Goal: Task Accomplishment & Management: Complete application form

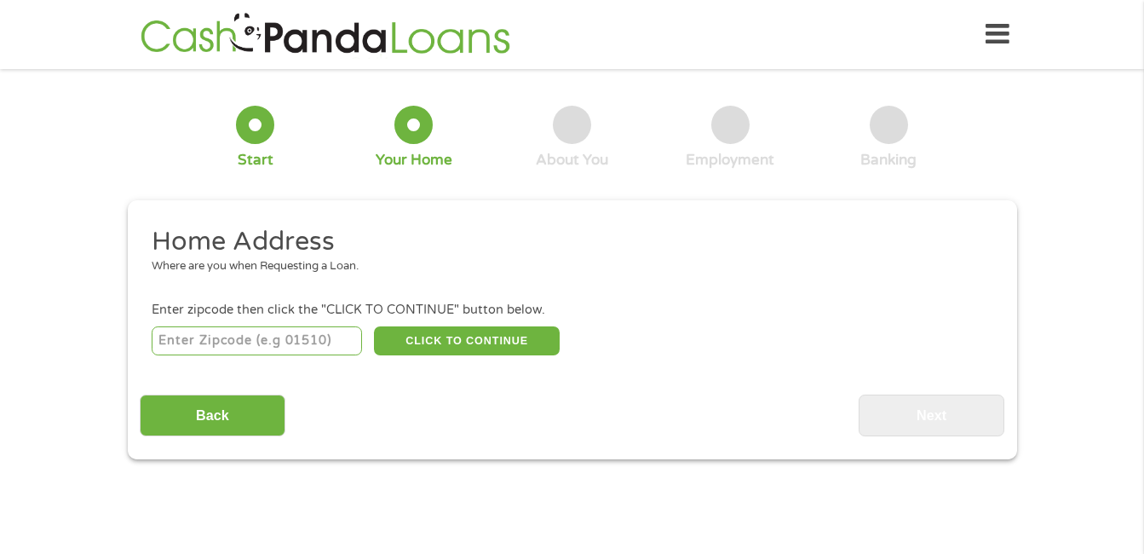
click at [341, 335] on input "number" at bounding box center [257, 340] width 210 height 29
type input "33055"
click at [456, 336] on button "CLICK TO CONTINUE" at bounding box center [467, 340] width 186 height 29
type input "33055"
type input "Opa Locka"
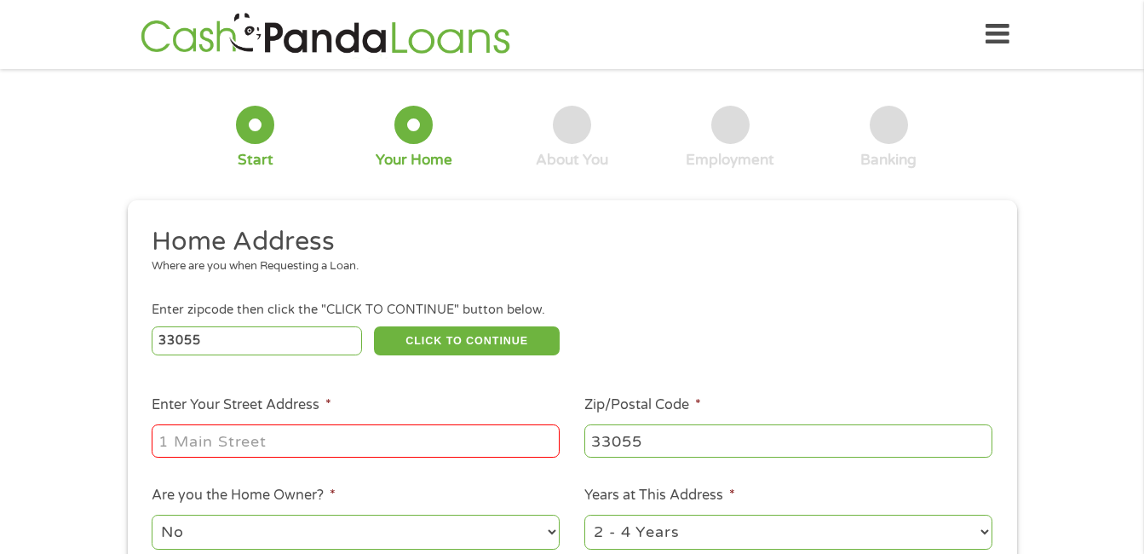
click at [278, 432] on input "Enter Your Street Address *" at bounding box center [356, 440] width 408 height 32
type input "[STREET_ADDRESS]"
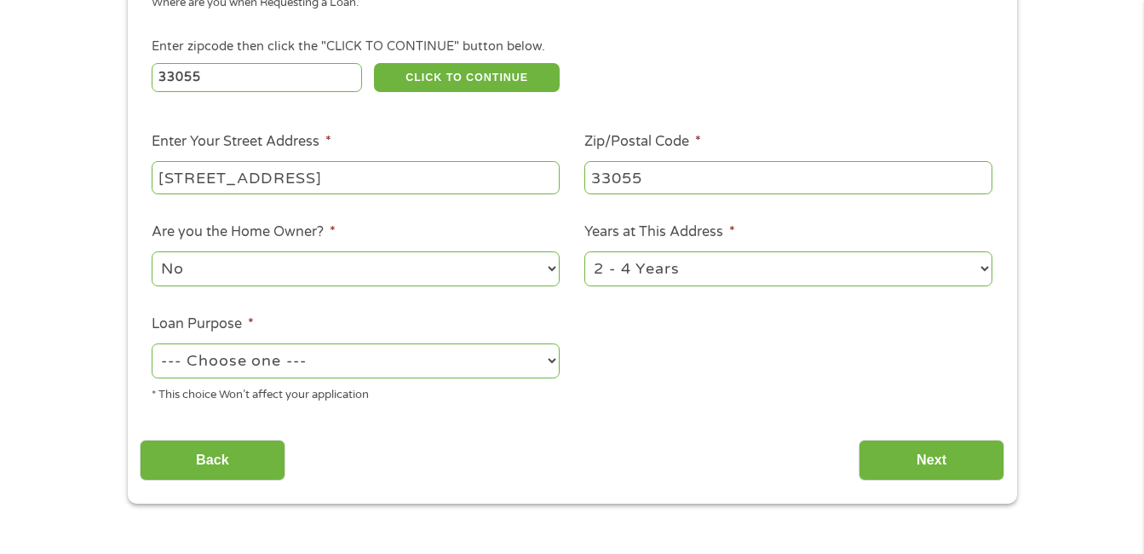
scroll to position [297, 0]
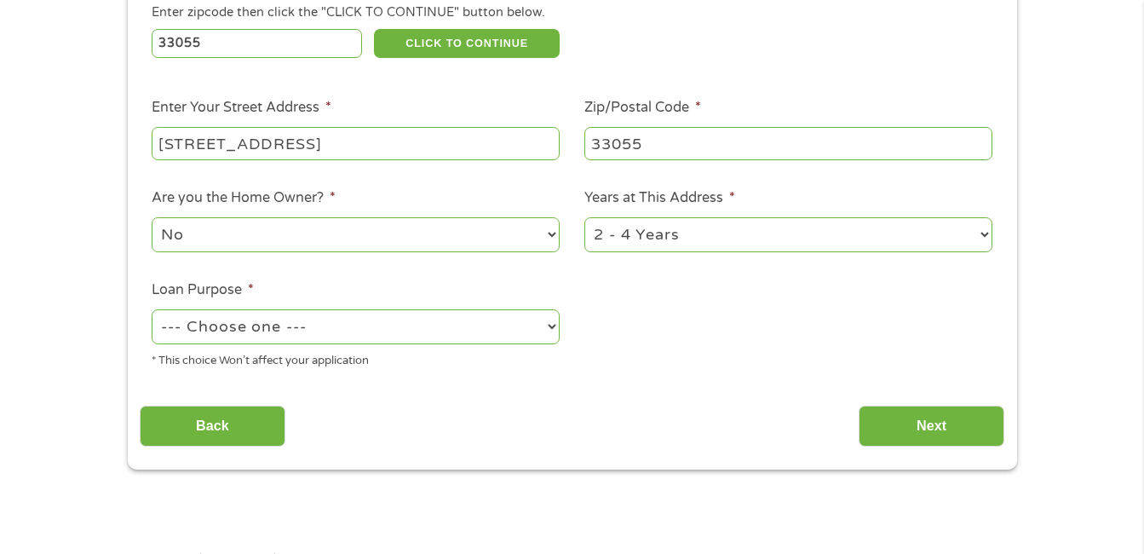
click at [549, 327] on select "--- Choose one --- Pay Bills Debt Consolidation Home Improvement Major Purchase…" at bounding box center [356, 326] width 408 height 35
select select "shorttermcash"
click at [152, 309] on select "--- Choose one --- Pay Bills Debt Consolidation Home Improvement Major Purchase…" at bounding box center [356, 326] width 408 height 35
click at [947, 422] on input "Next" at bounding box center [932, 426] width 146 height 42
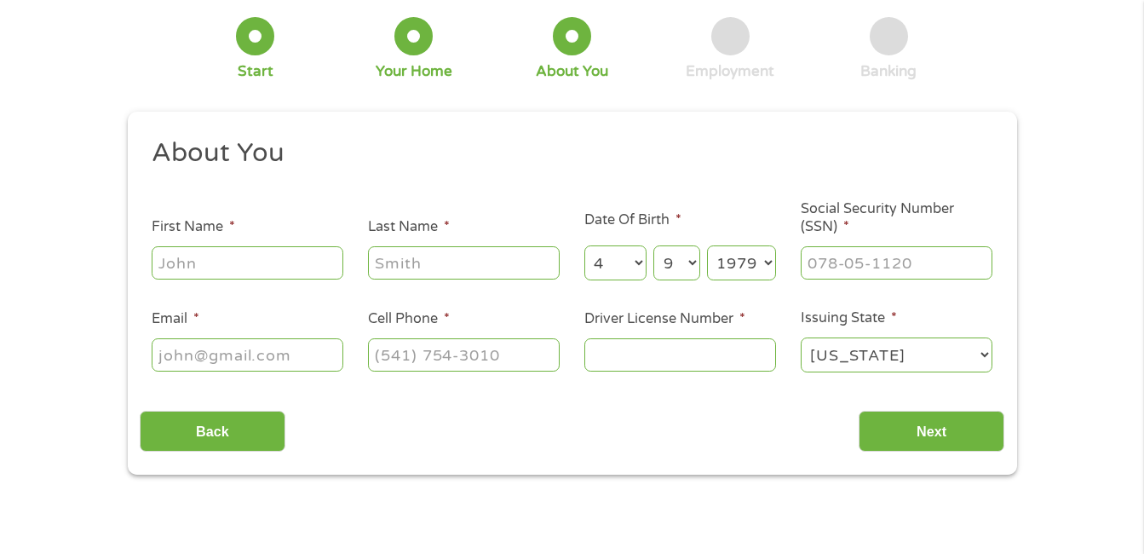
scroll to position [7, 7]
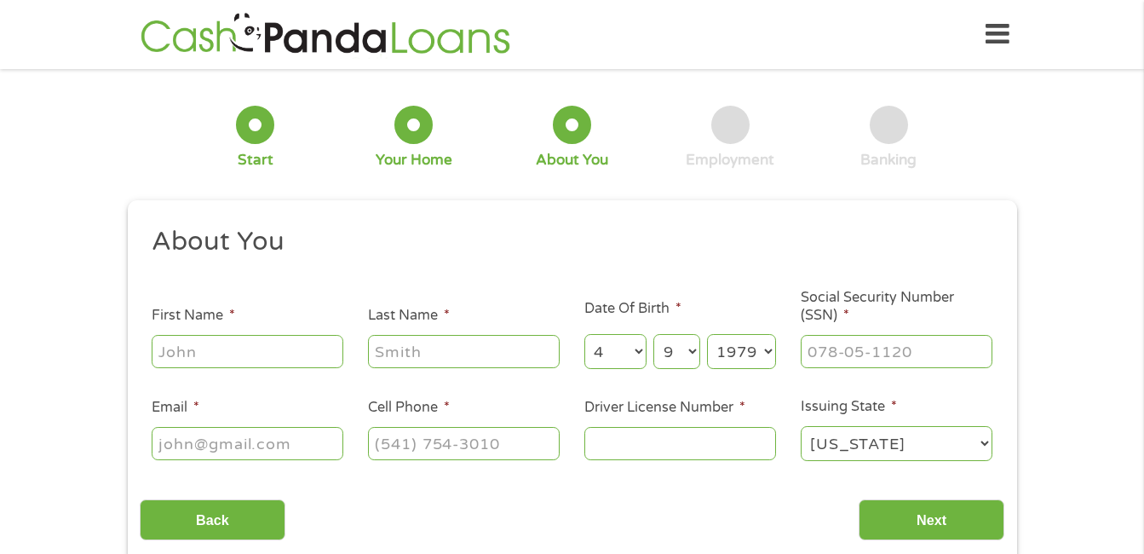
click at [261, 357] on input "First Name *" at bounding box center [248, 351] width 192 height 32
type input "[PERSON_NAME]"
select select "10"
select select "5"
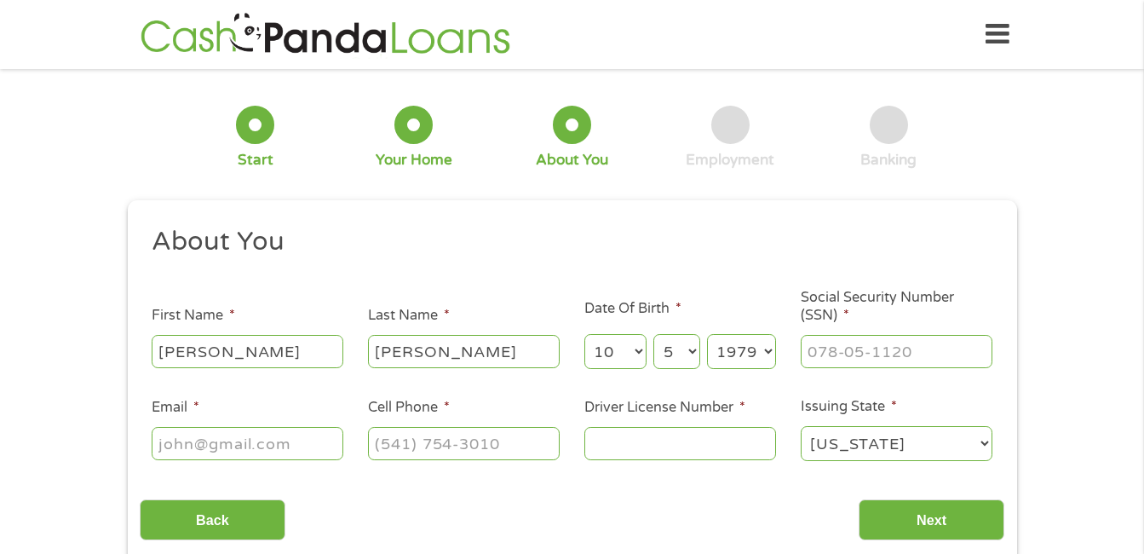
select select "1957"
type input "[EMAIL_ADDRESS][DOMAIN_NAME]"
click at [508, 445] on input "[PHONE_NUMBER]" at bounding box center [464, 443] width 192 height 32
type input "[PHONE_NUMBER]"
click at [624, 443] on input "Driver License Number *" at bounding box center [680, 443] width 192 height 32
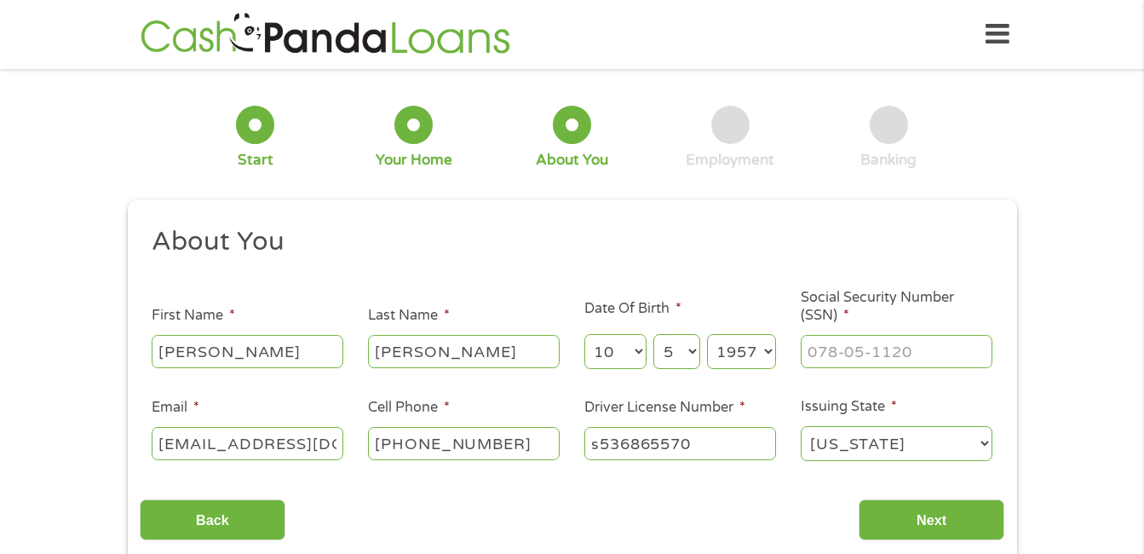
type input "s536865570"
click at [866, 359] on input "___-__-____" at bounding box center [897, 351] width 192 height 32
type input "263-63-8521"
click at [932, 511] on input "Next" at bounding box center [932, 520] width 146 height 42
click at [915, 515] on input "Next" at bounding box center [932, 520] width 146 height 42
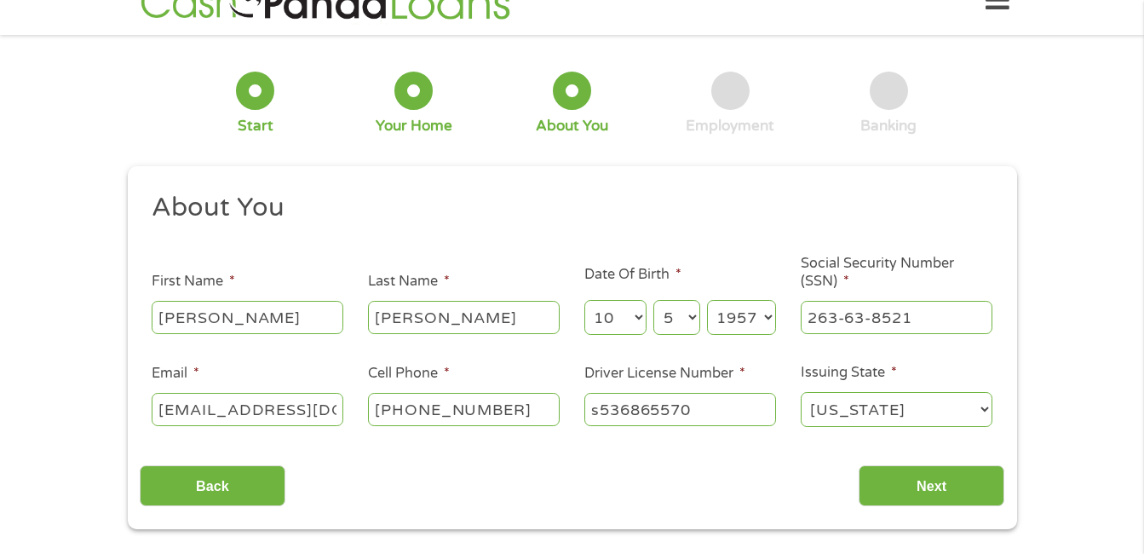
scroll to position [126, 0]
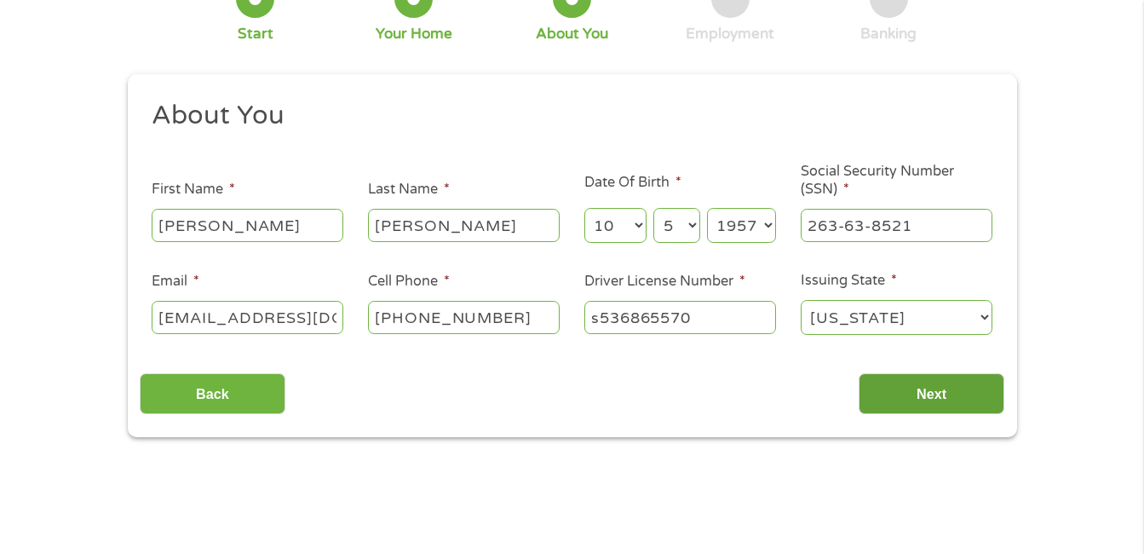
click at [938, 388] on input "Next" at bounding box center [932, 394] width 146 height 42
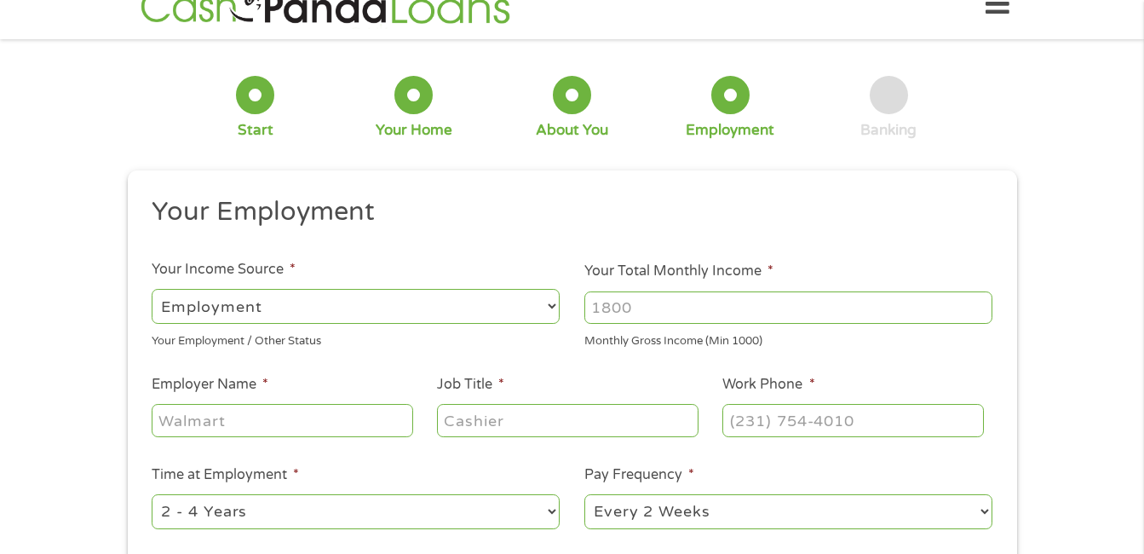
scroll to position [0, 0]
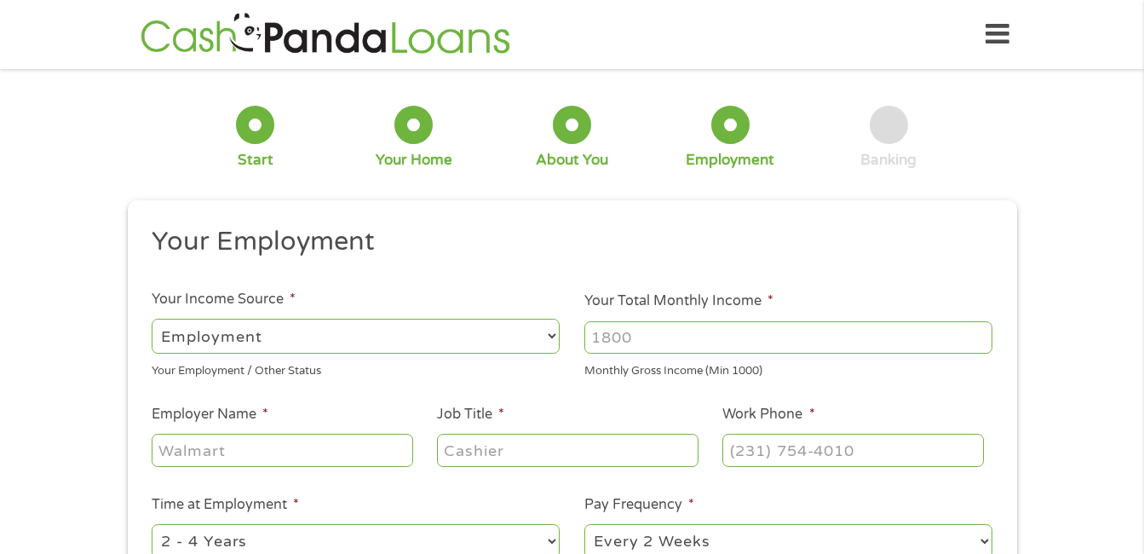
click at [550, 332] on select "--- Choose one --- Employment [DEMOGRAPHIC_DATA] Benefits" at bounding box center [356, 336] width 408 height 35
select select "benefits"
click at [152, 319] on select "--- Choose one --- Employment [DEMOGRAPHIC_DATA] Benefits" at bounding box center [356, 336] width 408 height 35
type input "Other"
type input "[PHONE_NUMBER]"
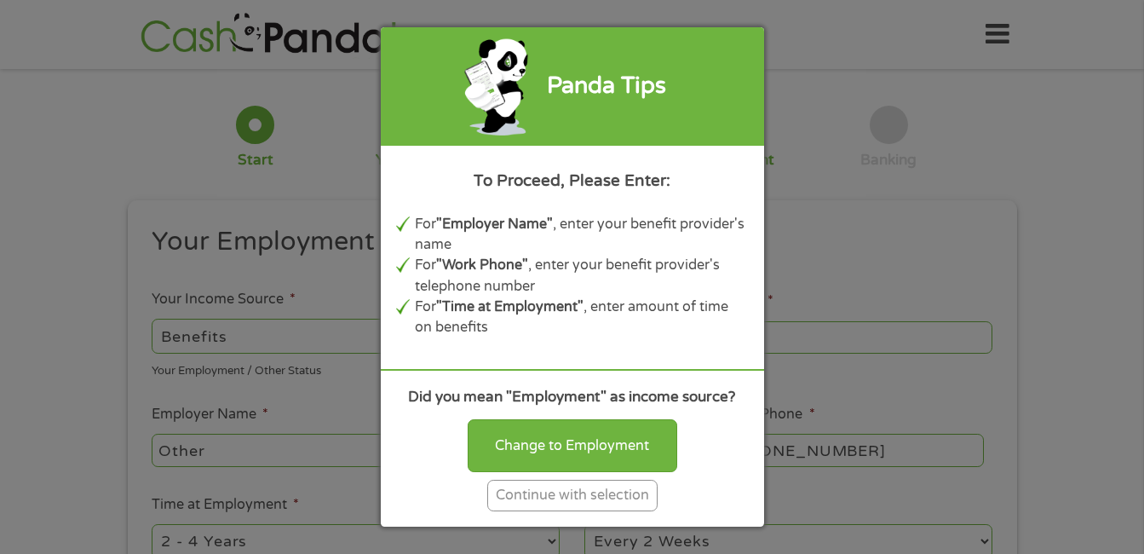
click at [523, 496] on div "Continue with selection" at bounding box center [572, 496] width 170 height 32
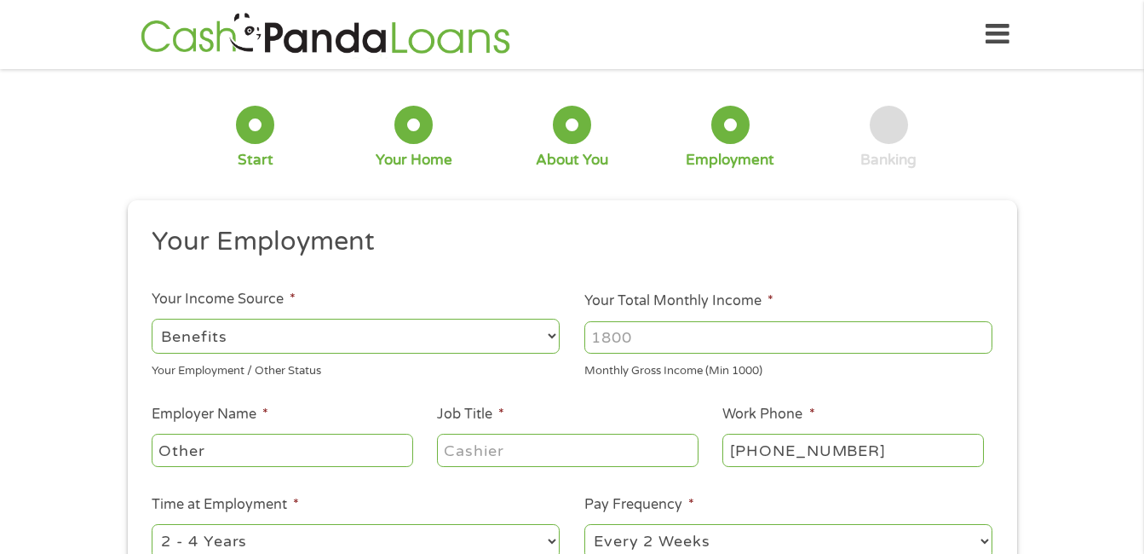
click at [651, 329] on input "Your Total Monthly Income *" at bounding box center [788, 337] width 408 height 32
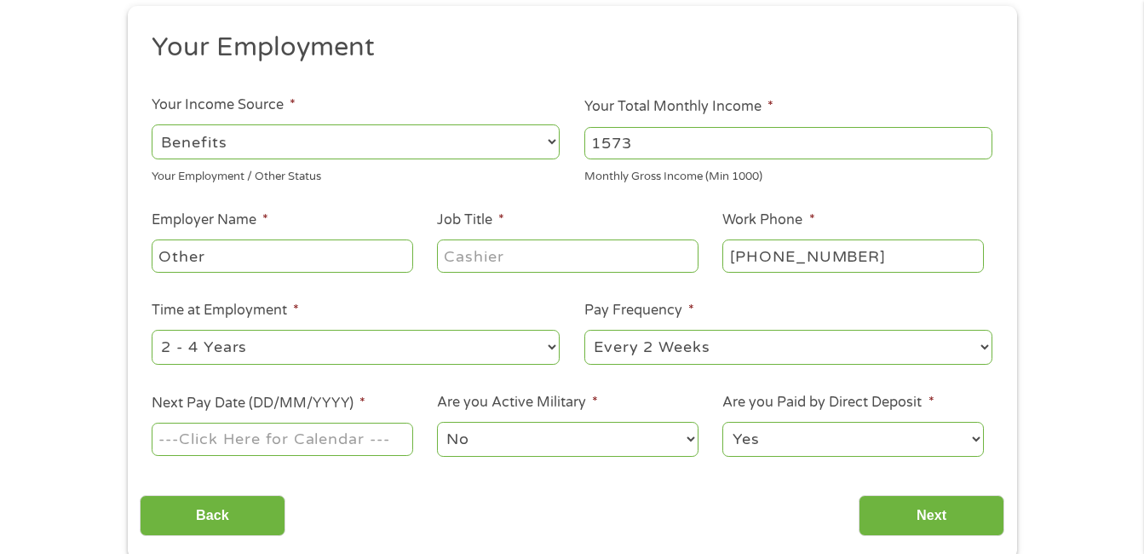
scroll to position [285, 0]
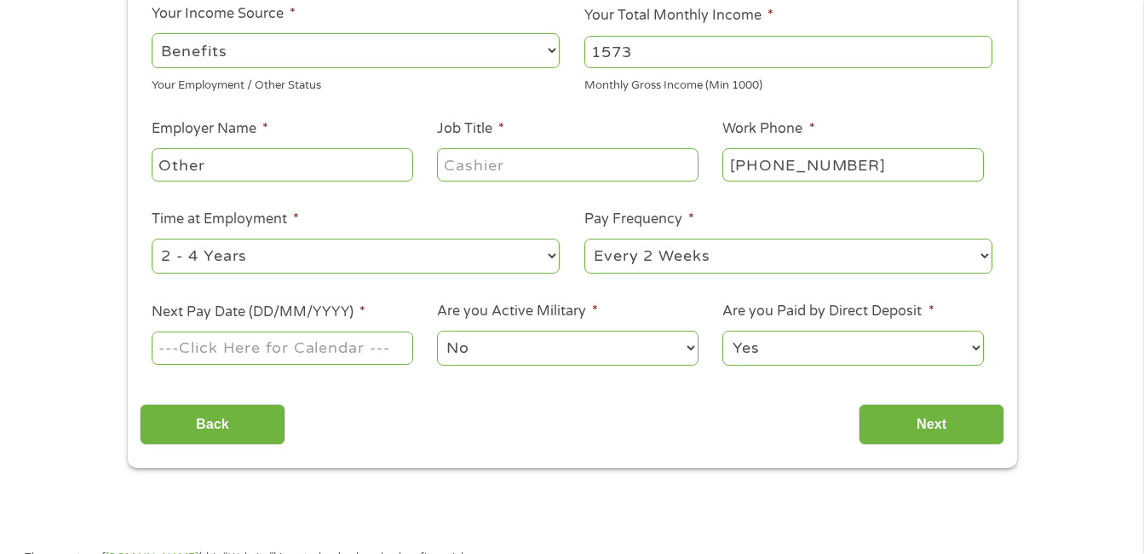
type input "1573"
click at [985, 256] on select "--- Choose one --- Every 2 Weeks Every Week Monthly Semi-Monthly" at bounding box center [788, 256] width 408 height 35
select select "monthly"
click at [584, 239] on select "--- Choose one --- Every 2 Weeks Every Week Monthly Semi-Monthly" at bounding box center [788, 256] width 408 height 35
click at [373, 353] on input "Next Pay Date (DD/MM/YYYY) *" at bounding box center [282, 347] width 261 height 32
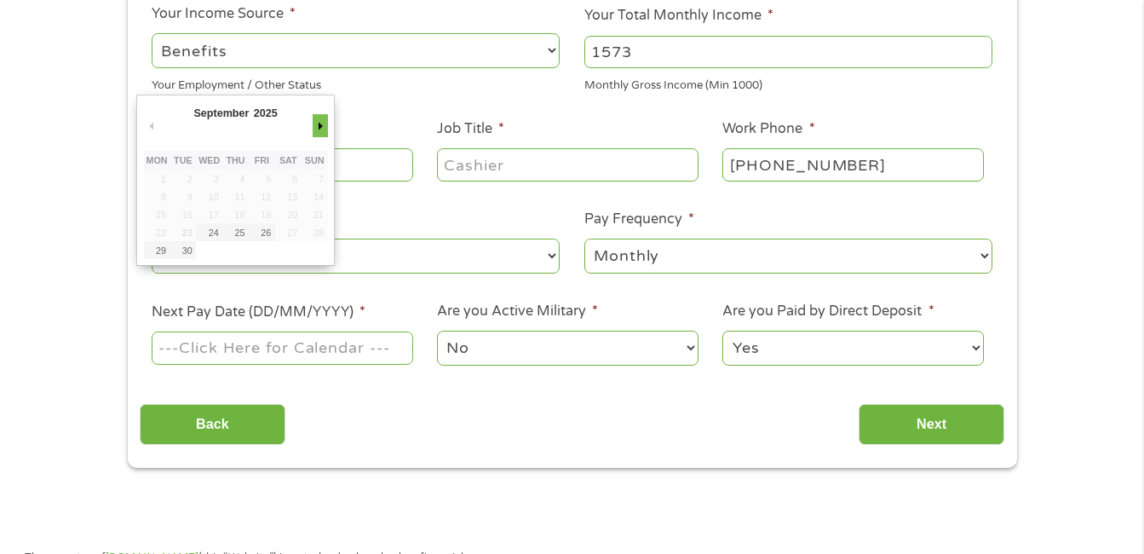
drag, startPoint x: 320, startPoint y: 215, endPoint x: 314, endPoint y: 124, distance: 91.3
click at [314, 124] on div "September January February March April May June July August September October N…" at bounding box center [236, 180] width 184 height 158
type input "[DATE]"
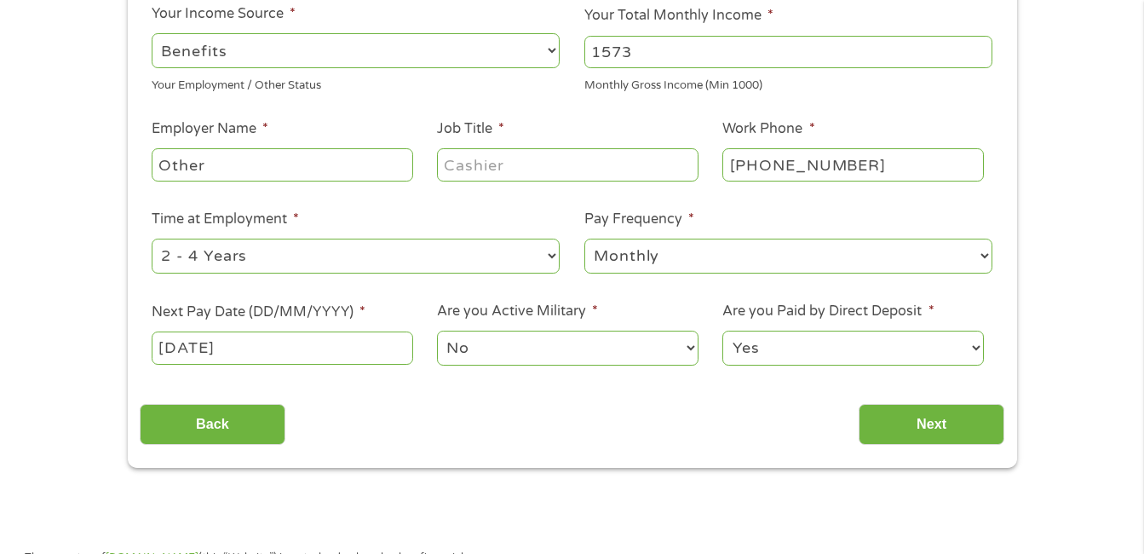
click at [207, 348] on input "[DATE]" at bounding box center [282, 347] width 261 height 32
click at [261, 348] on input "[DATE]" at bounding box center [282, 347] width 261 height 32
click at [920, 417] on input "Next" at bounding box center [932, 425] width 146 height 42
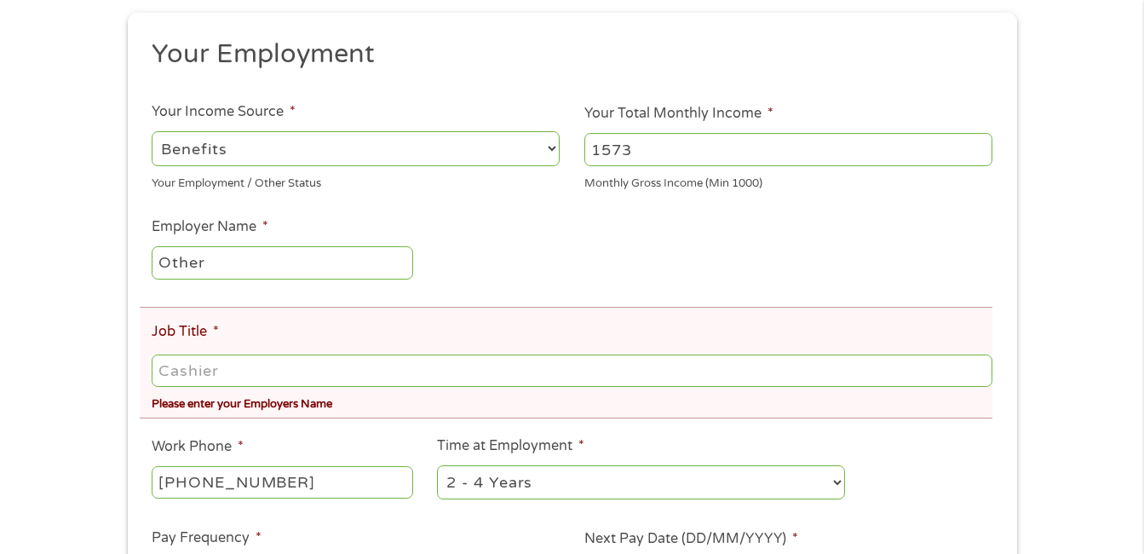
scroll to position [320, 0]
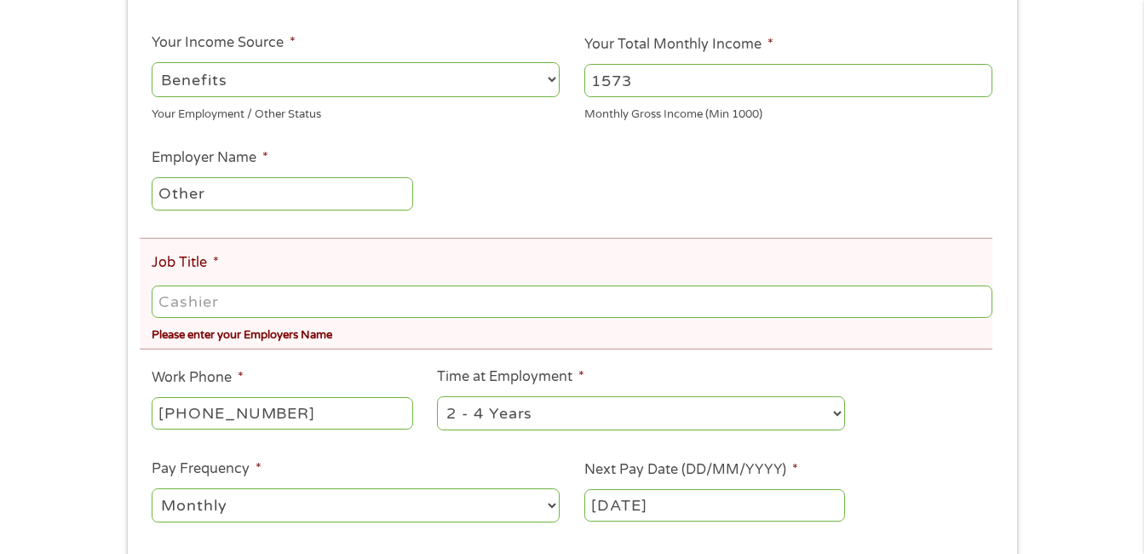
click at [220, 296] on input "Job Title *" at bounding box center [572, 301] width 840 height 32
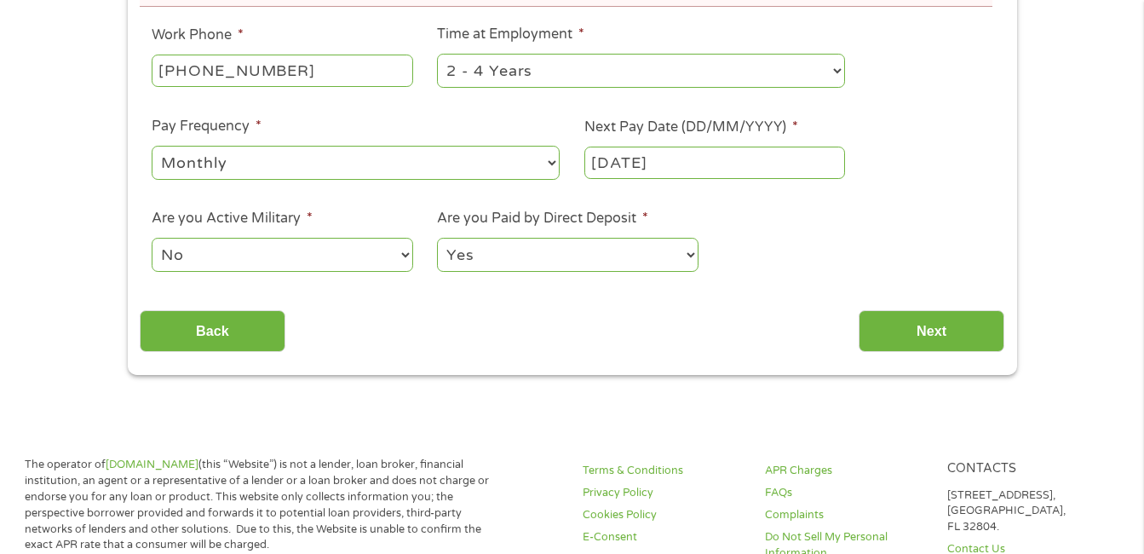
scroll to position [686, 0]
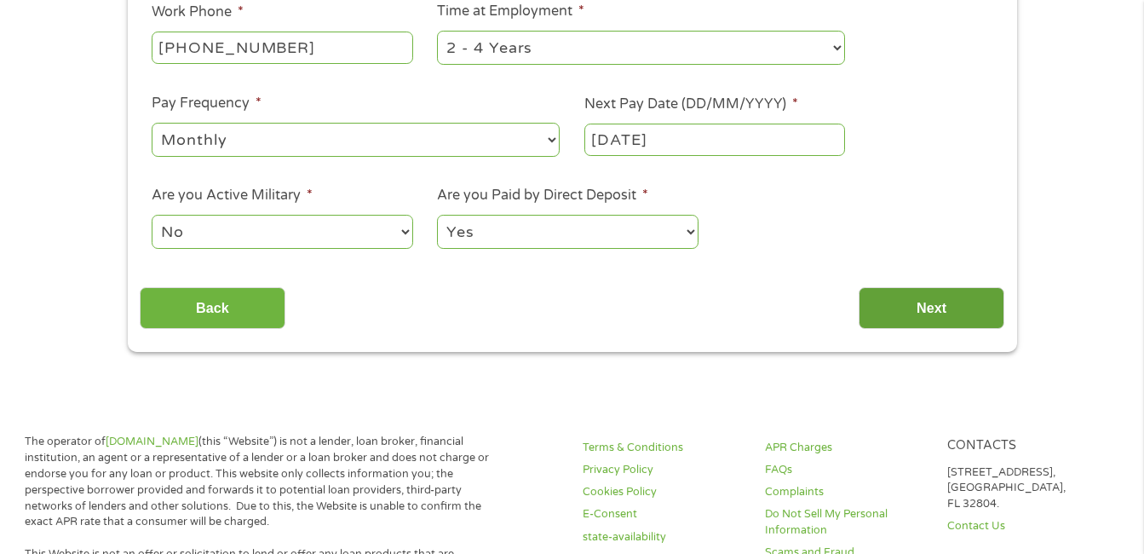
type input "manager"
click at [927, 303] on input "Next" at bounding box center [932, 308] width 146 height 42
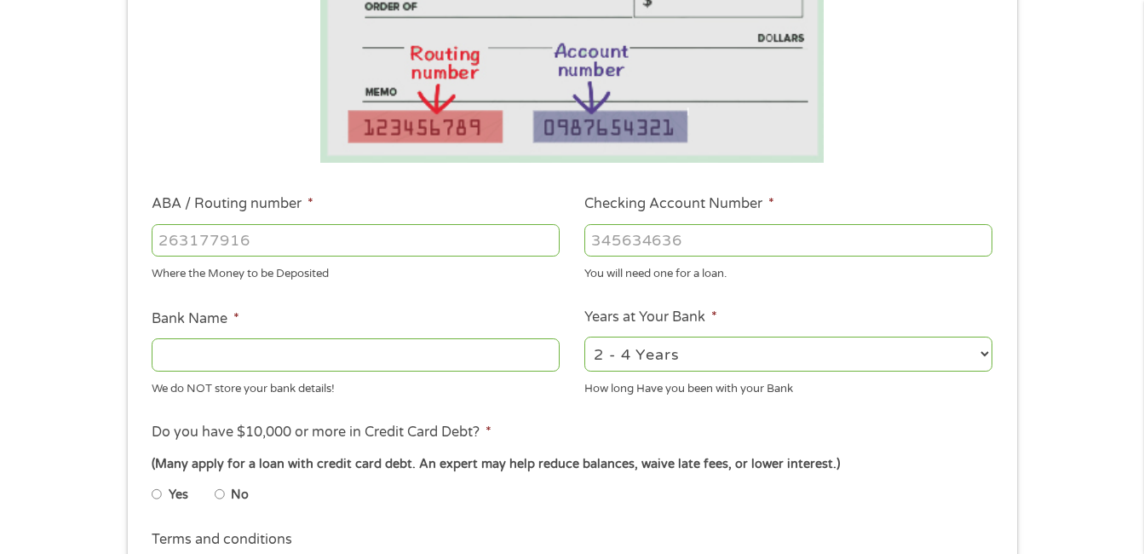
scroll to position [423, 0]
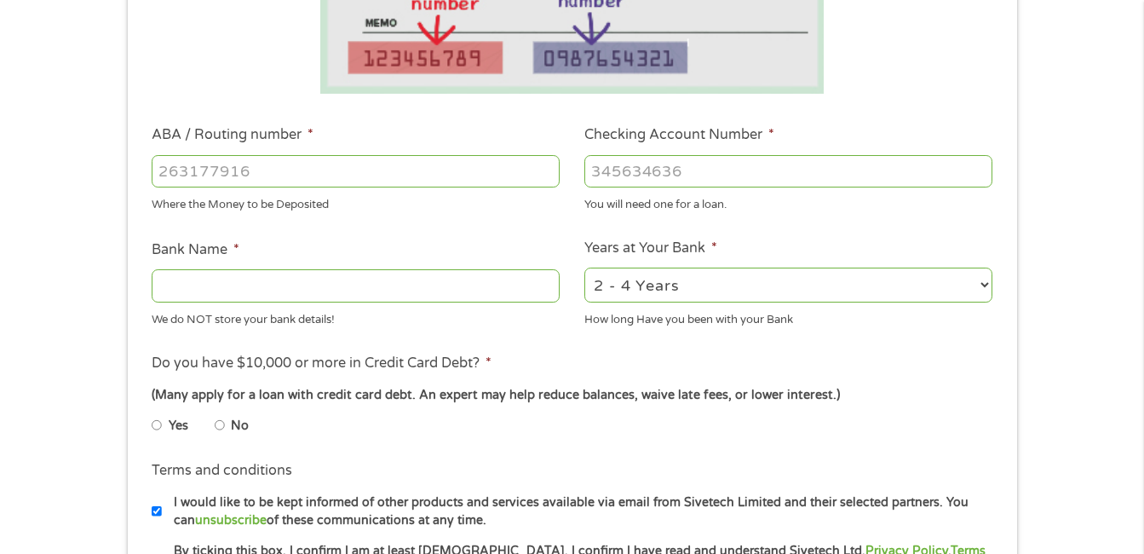
click at [232, 287] on input "Bank Name *" at bounding box center [356, 285] width 408 height 32
type input "td bank"
click at [215, 420] on input "No" at bounding box center [220, 424] width 10 height 27
radio input "true"
click at [983, 282] on select "2 - 4 Years 6 - 12 Months 1 - 2 Years Over 4 Years" at bounding box center [788, 284] width 408 height 35
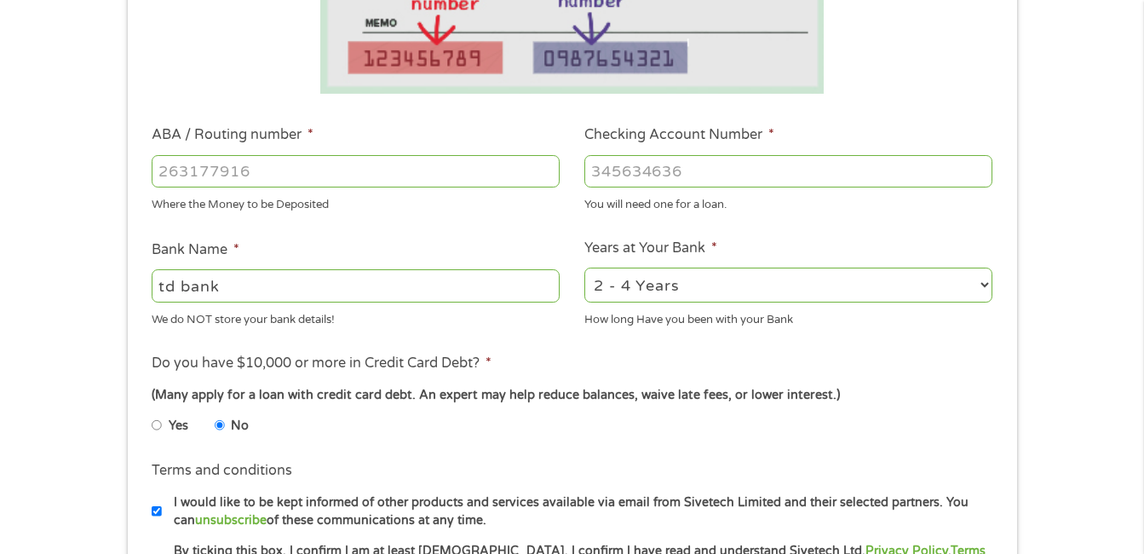
click at [983, 282] on select "2 - 4 Years 6 - 12 Months 1 - 2 Years Over 4 Years" at bounding box center [788, 284] width 408 height 35
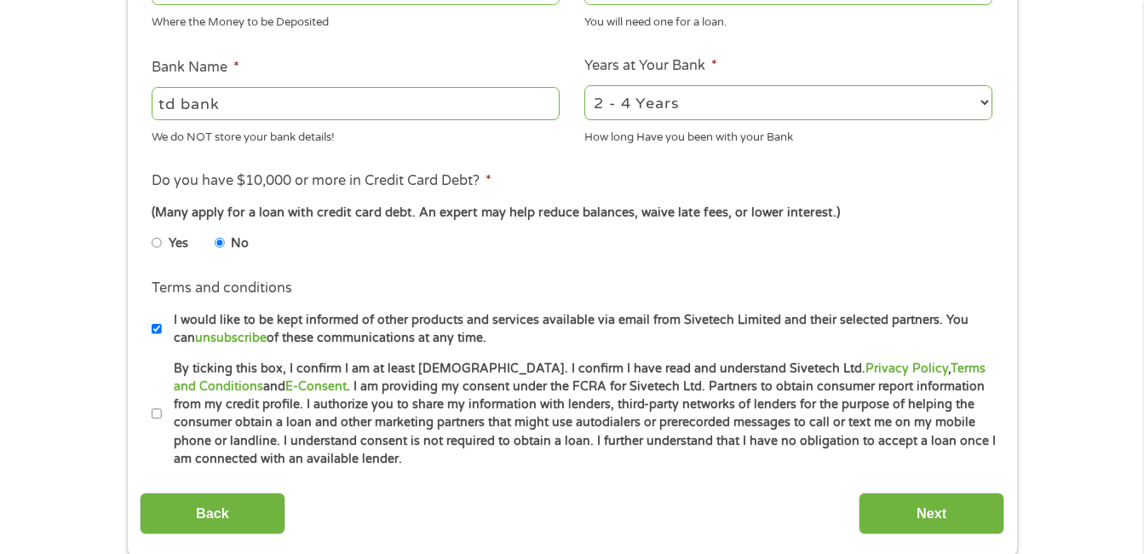
scroll to position [662, 0]
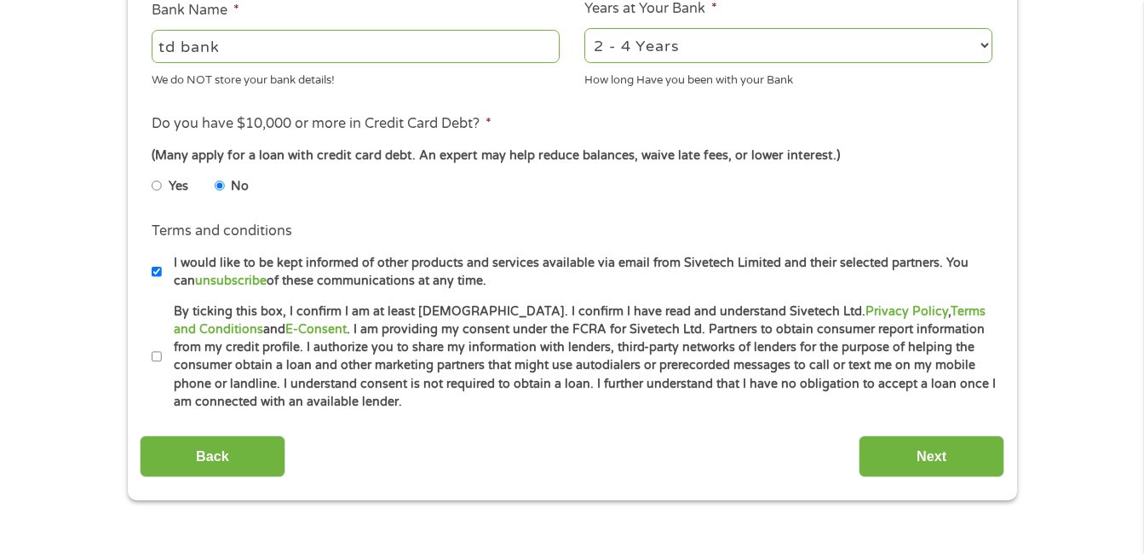
click at [149, 266] on li "Terms and conditions I would like to be kept informed of other products and ser…" at bounding box center [572, 255] width 865 height 69
click at [157, 273] on input "I would like to be kept informed of other products and services available via e…" at bounding box center [157, 271] width 10 height 27
checkbox input "false"
click at [157, 355] on input "By ticking this box, I confirm I am at least [DEMOGRAPHIC_DATA]. I confirm I ha…" at bounding box center [157, 356] width 10 height 27
checkbox input "true"
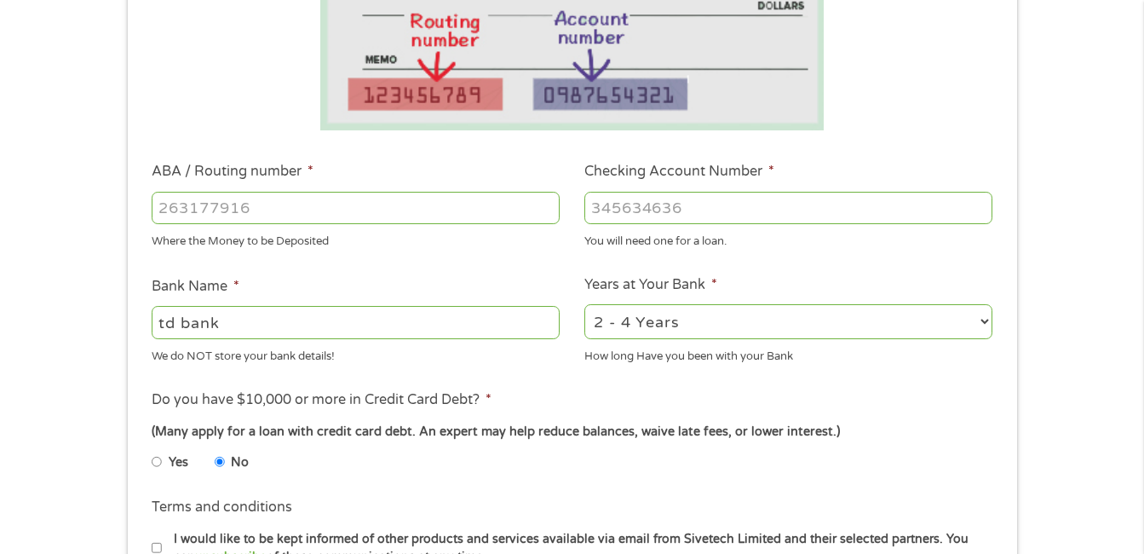
scroll to position [377, 0]
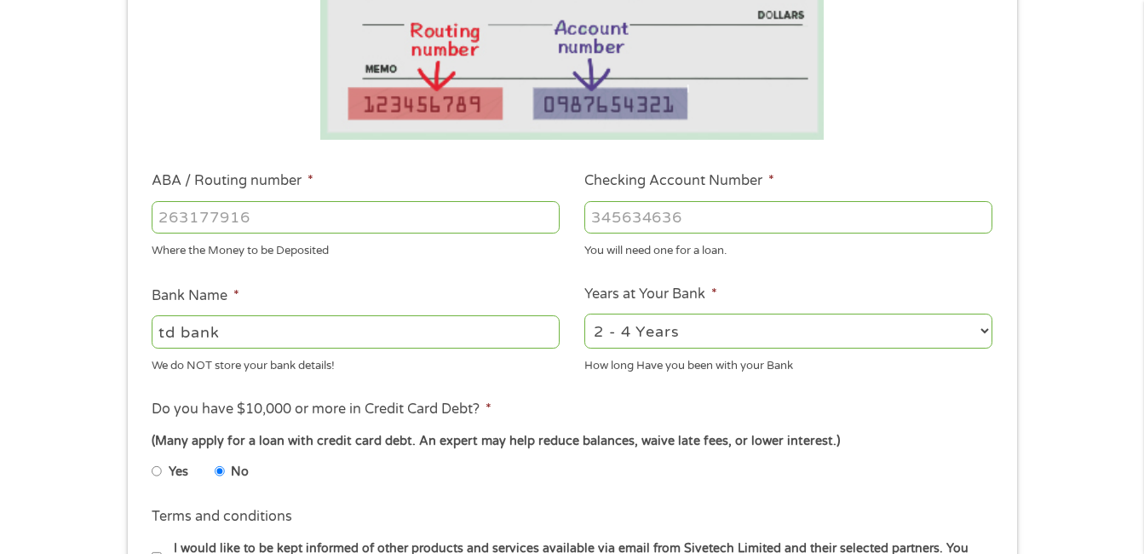
click at [267, 217] on input "ABA / Routing number *" at bounding box center [356, 217] width 408 height 32
type input "067014822"
type input "TD BANK NA"
type input "067014822"
click at [683, 217] on input "Checking Account Number *" at bounding box center [788, 217] width 408 height 32
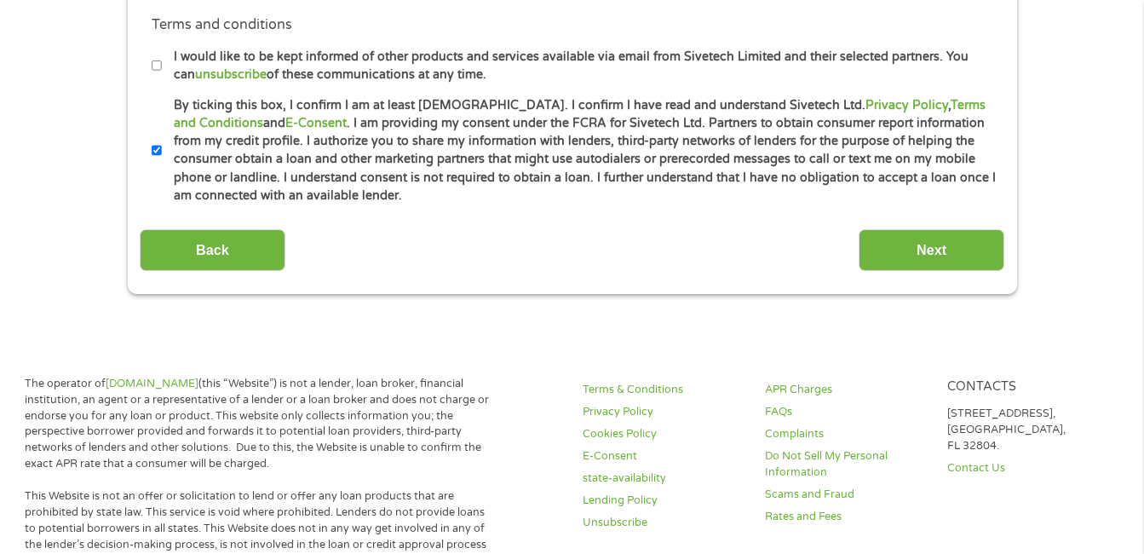
scroll to position [879, 0]
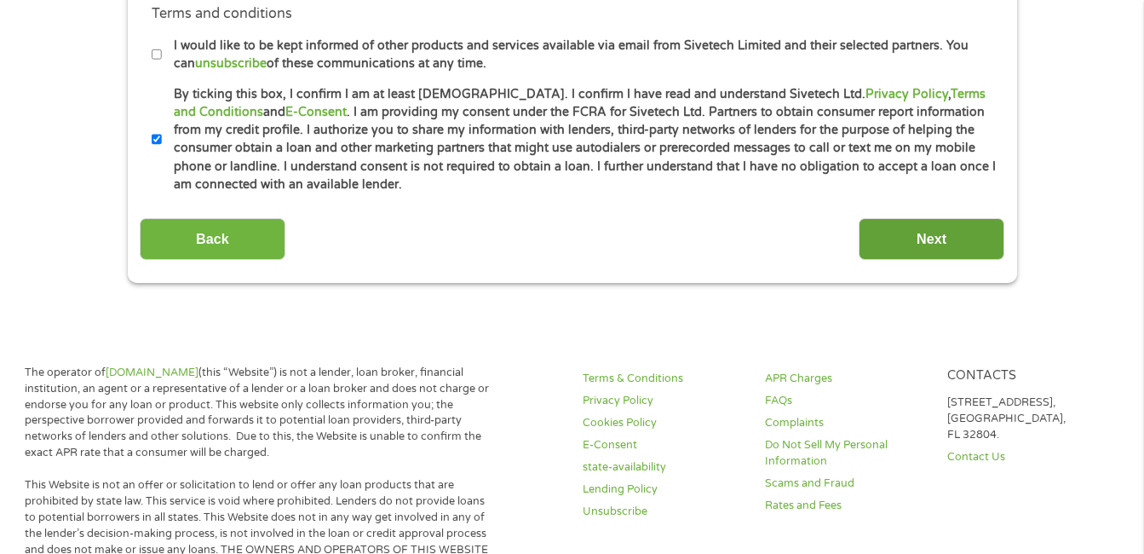
type input "4444636273"
click at [911, 228] on input "Next" at bounding box center [932, 239] width 146 height 42
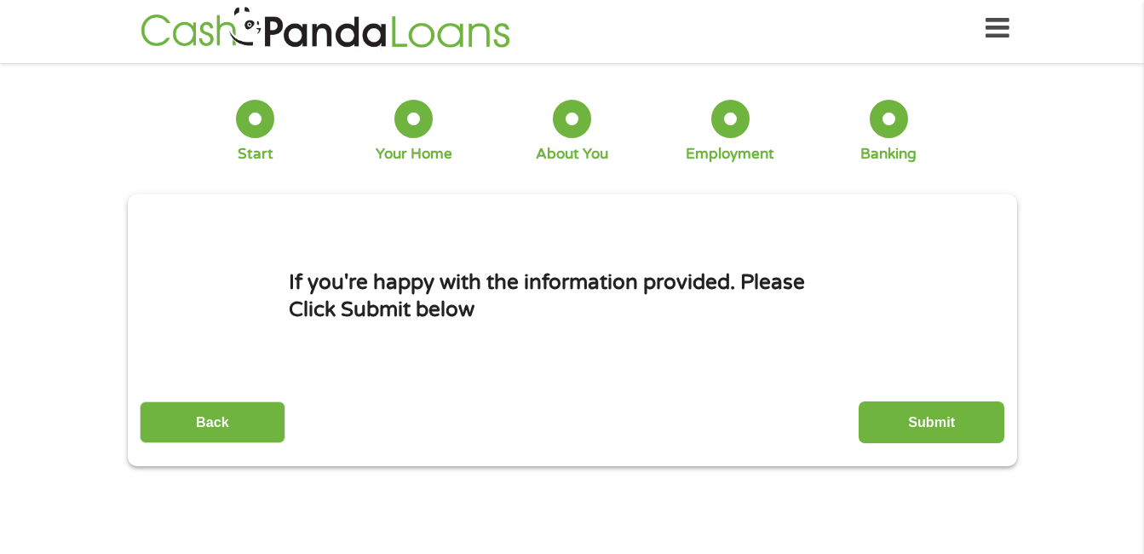
scroll to position [0, 0]
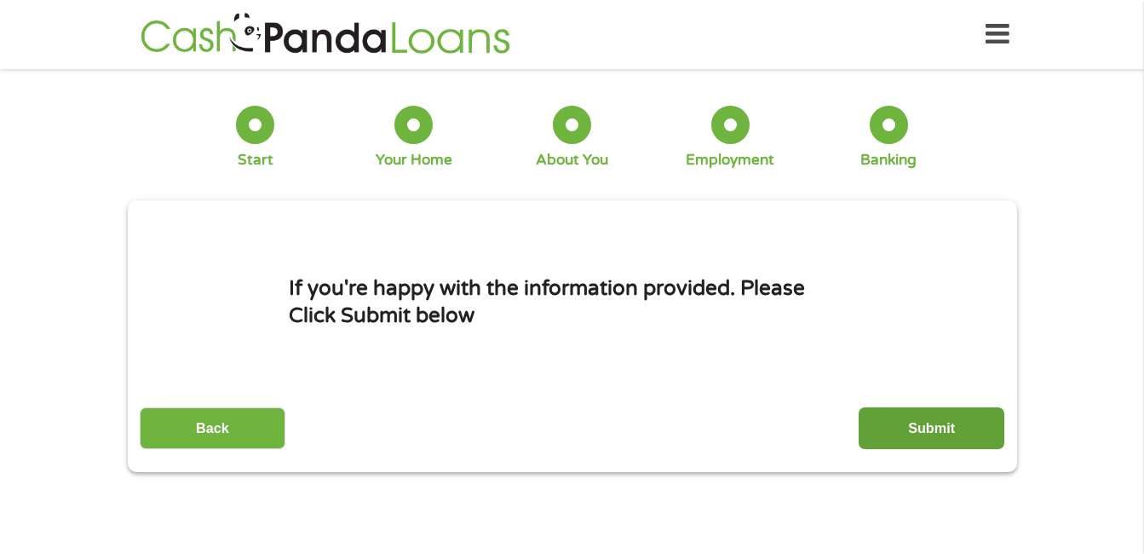
click at [929, 420] on input "Submit" at bounding box center [932, 428] width 146 height 42
